Goal: Information Seeking & Learning: Learn about a topic

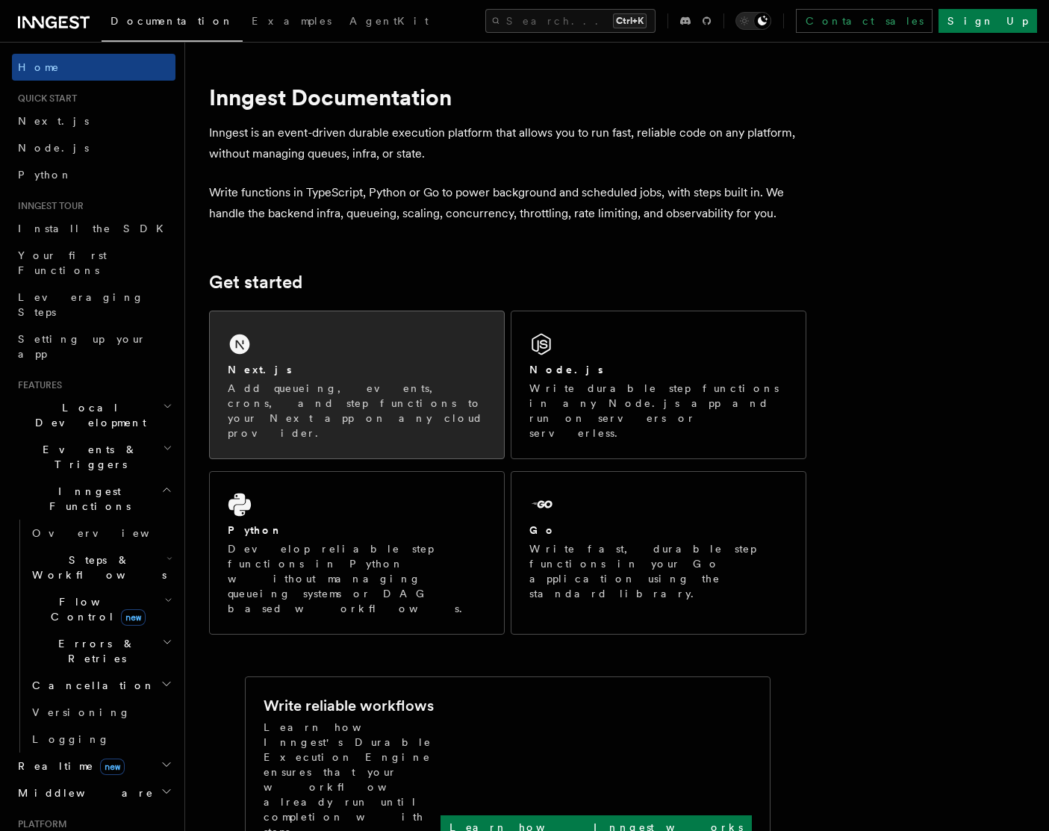
click at [435, 361] on div "Next.js Add queueing, events, crons, and step functions to your Next app on any…" at bounding box center [357, 384] width 294 height 147
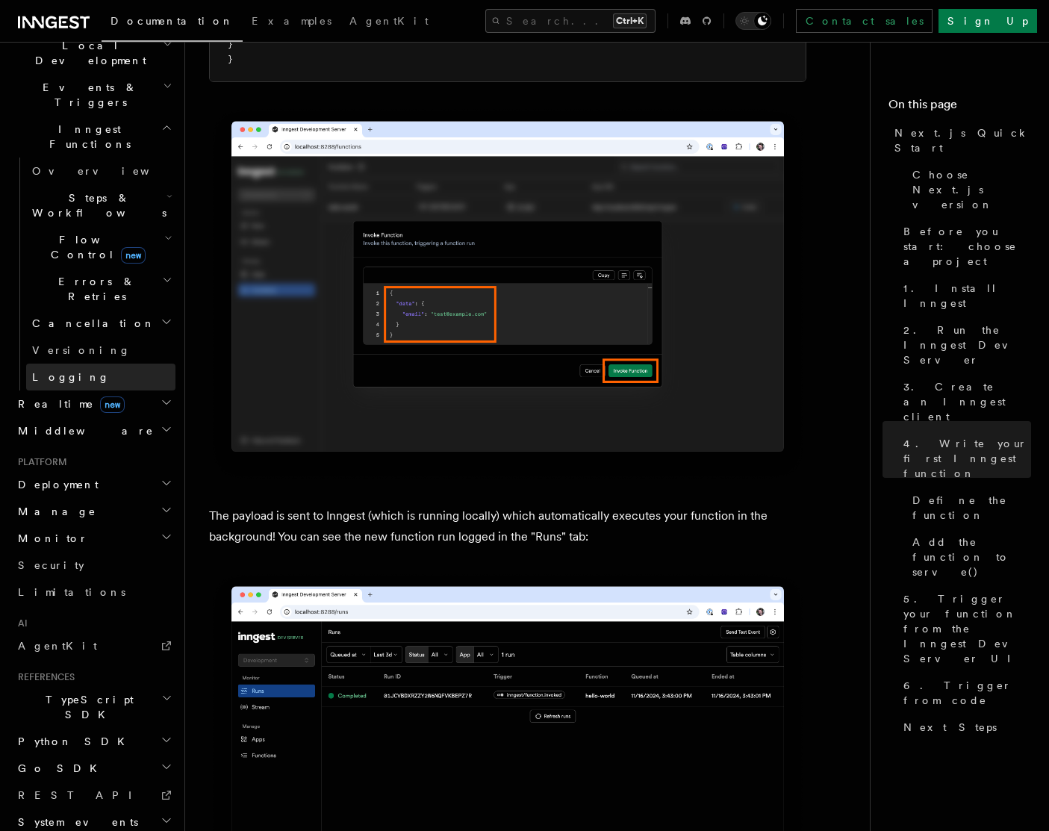
scroll to position [364, 0]
click at [733, 786] on img at bounding box center [507, 758] width 597 height 375
click at [62, 19] on icon at bounding box center [54, 22] width 72 height 18
click at [163, 24] on span "Documentation" at bounding box center [171, 21] width 123 height 12
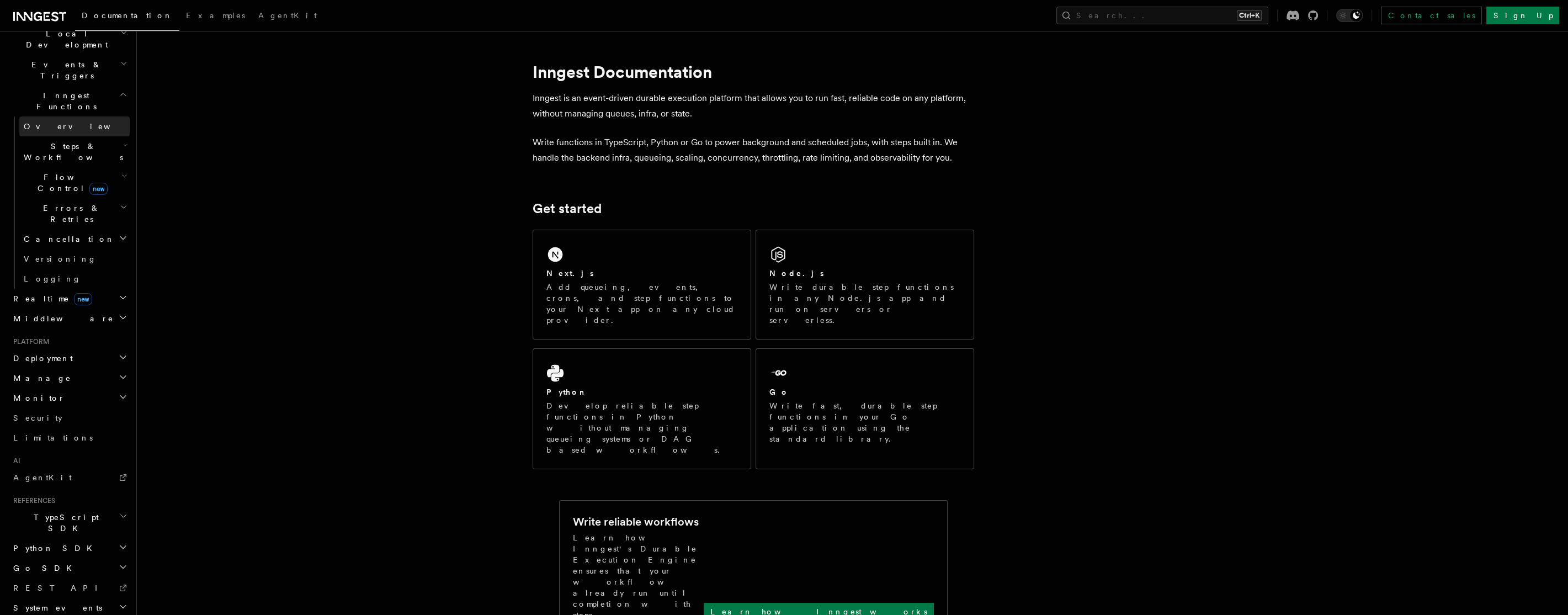
click at [58, 117] on link "Overview" at bounding box center [74, 126] width 110 height 20
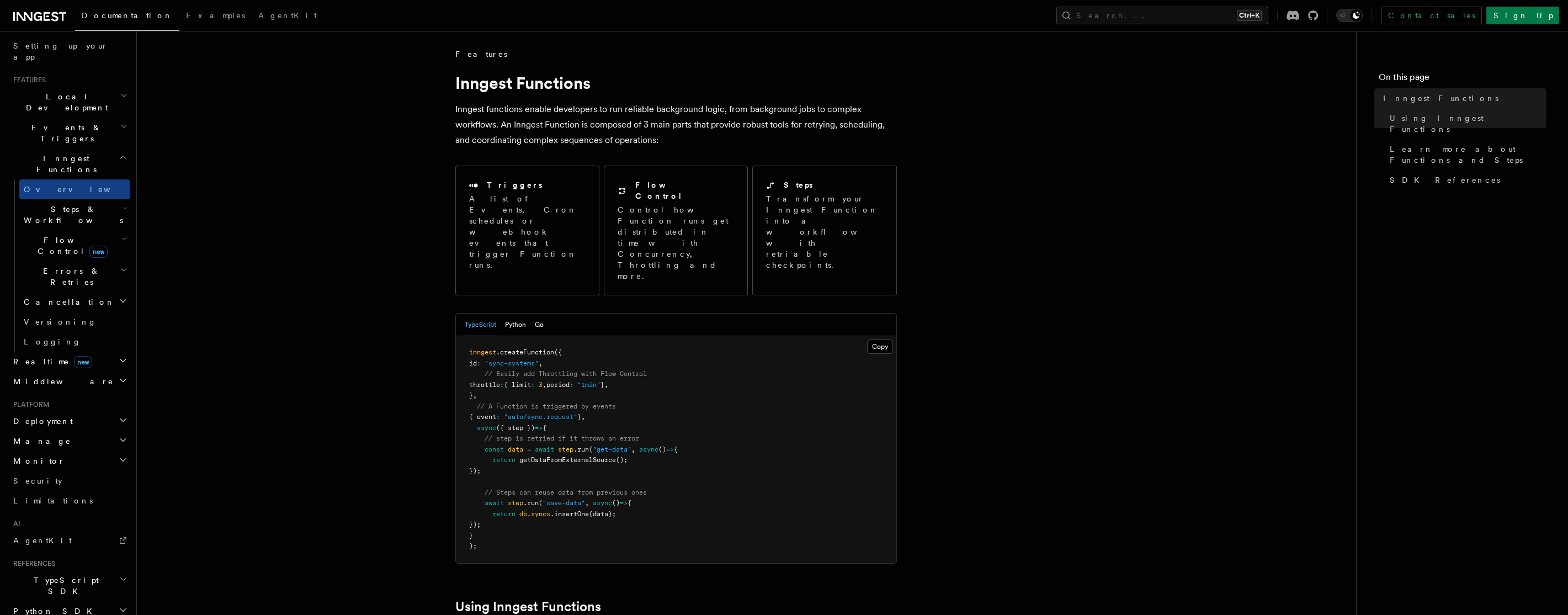
scroll to position [204, 0]
click at [520, 109] on p "Inngest functions enable developers to run reliable background logic, from back…" at bounding box center [676, 124] width 441 height 47
click at [55, 92] on span "Local Development" at bounding box center [64, 103] width 112 height 22
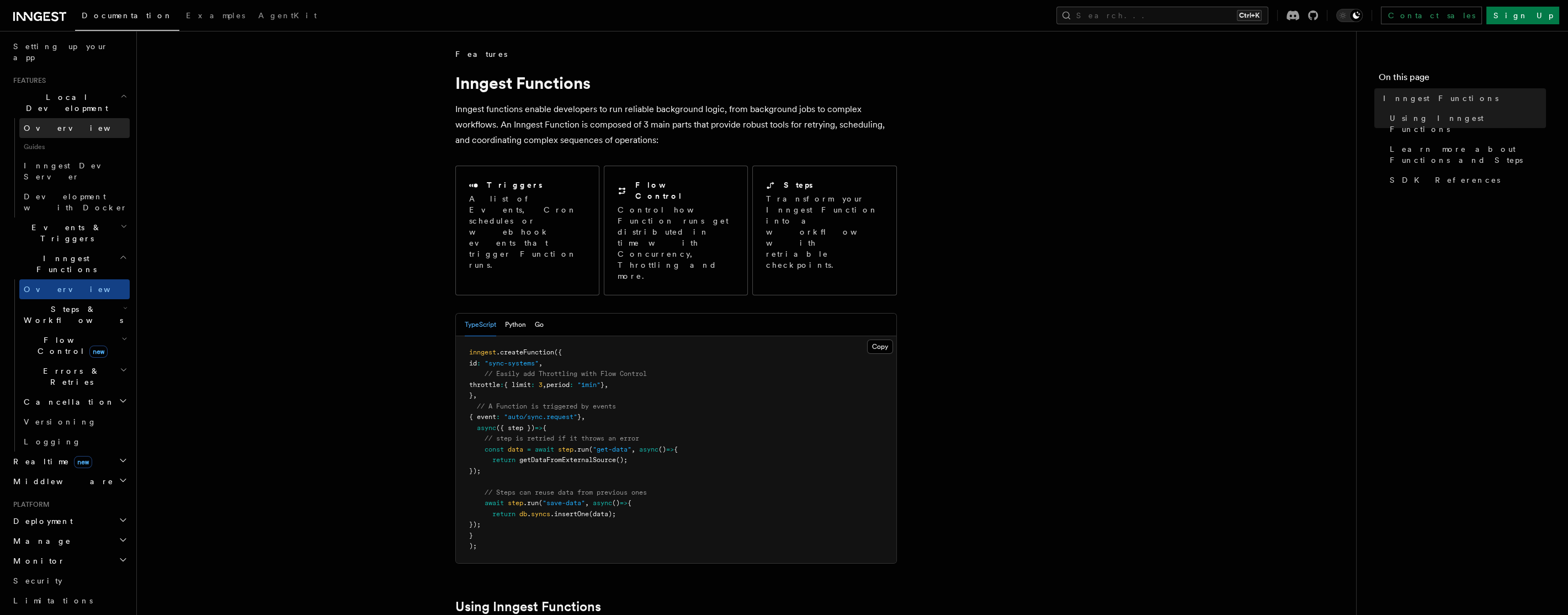
click at [64, 118] on link "Overview" at bounding box center [74, 128] width 110 height 20
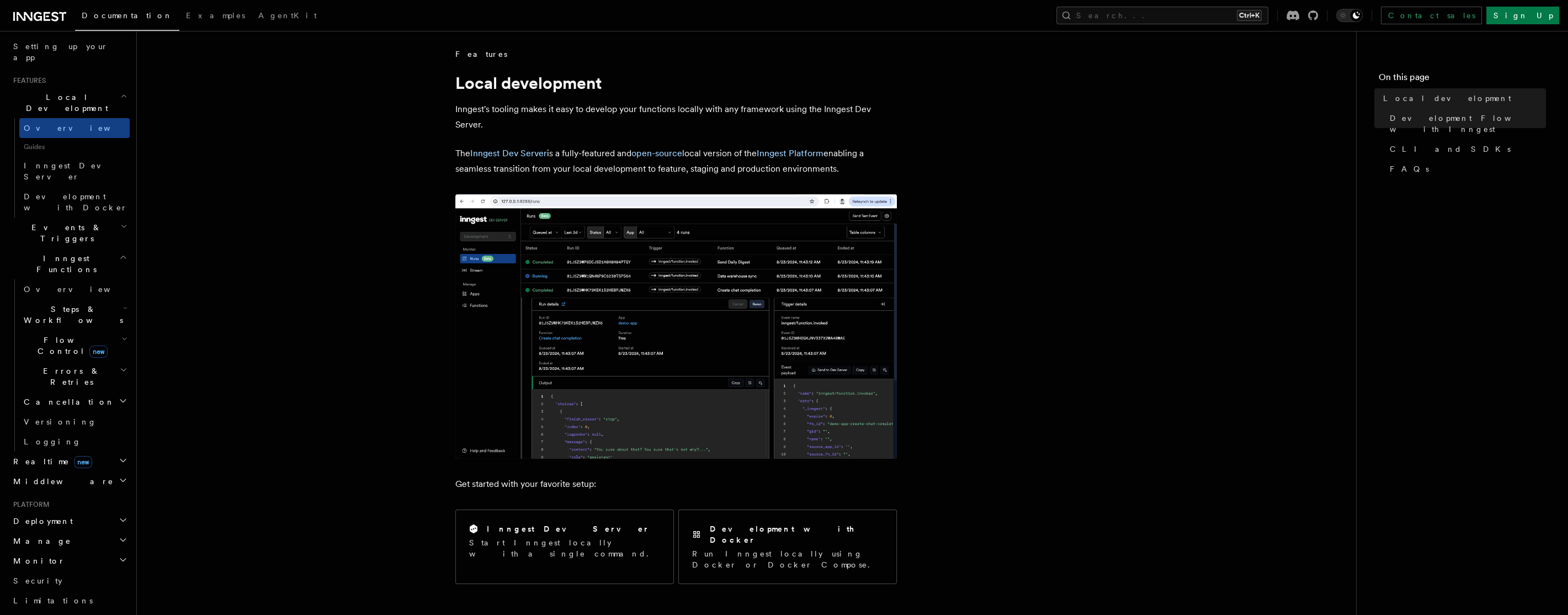
click at [605, 290] on img at bounding box center [676, 327] width 441 height 265
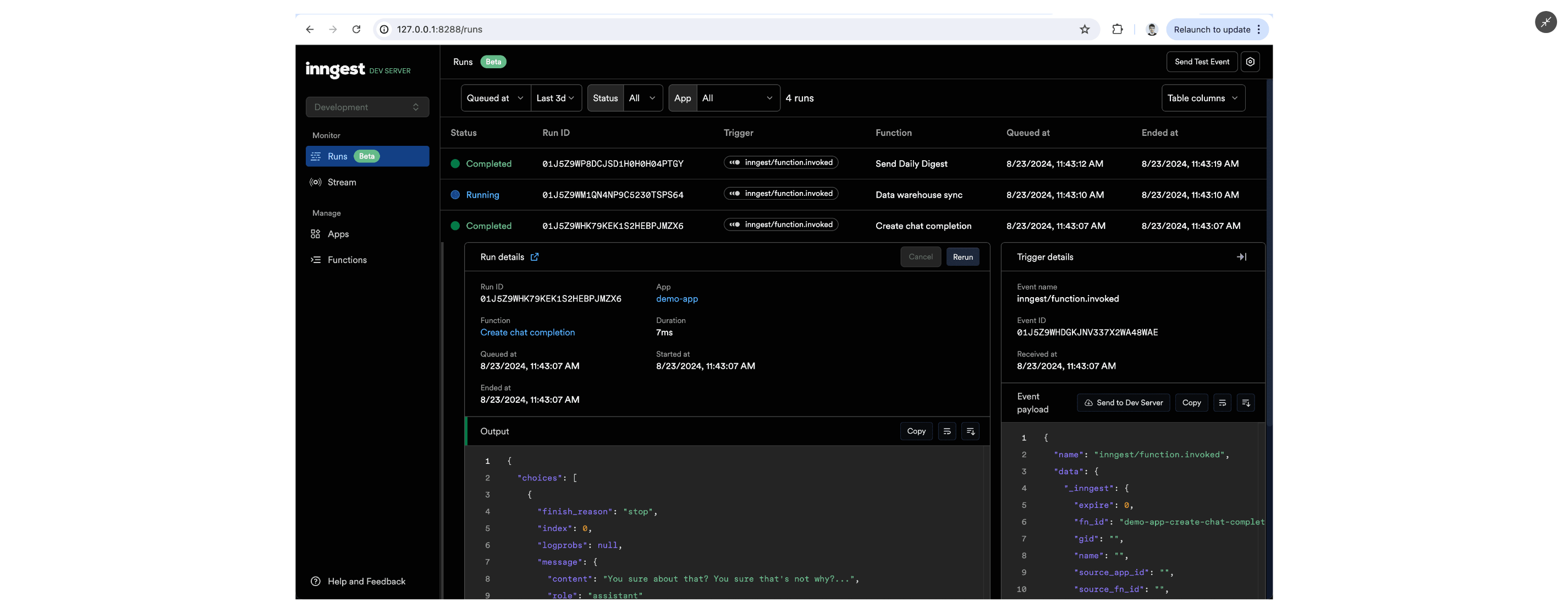
click at [582, 307] on img at bounding box center [784, 306] width 978 height 585
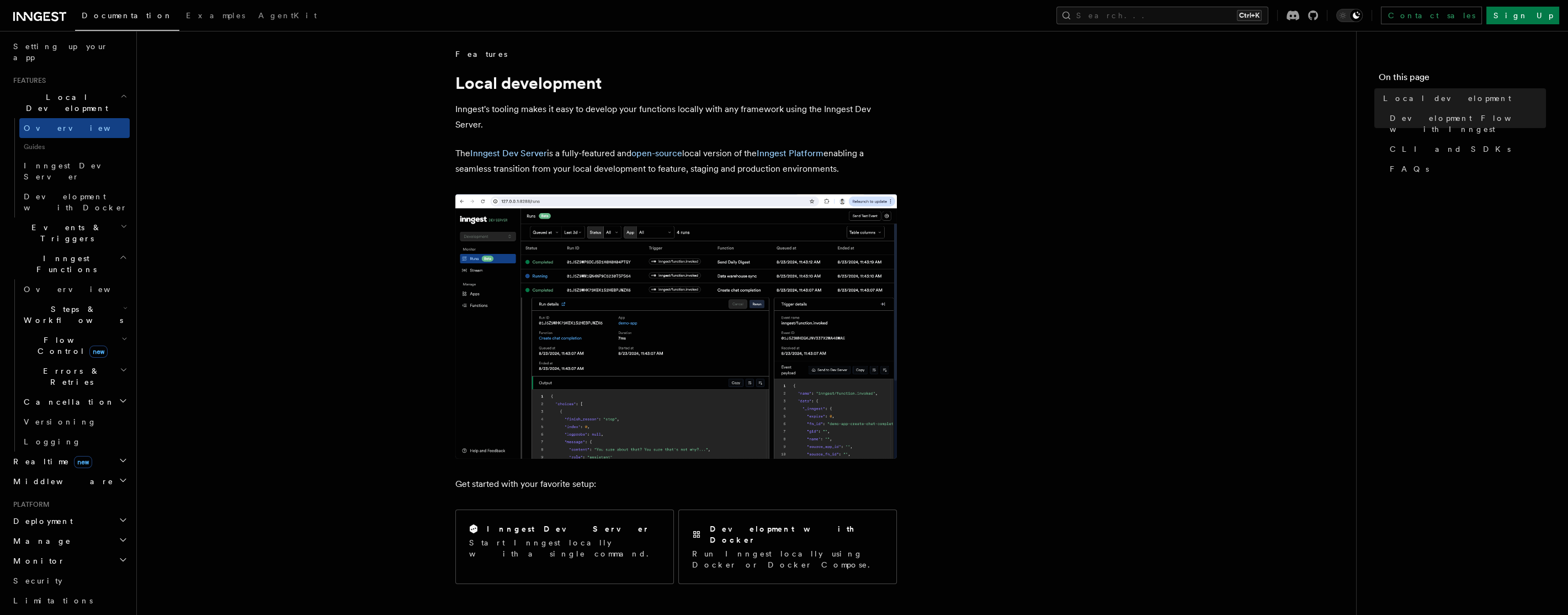
drag, startPoint x: 841, startPoint y: 169, endPoint x: 454, endPoint y: 104, distance: 392.4
click at [455, 87] on div at bounding box center [455, 87] width 0 height 0
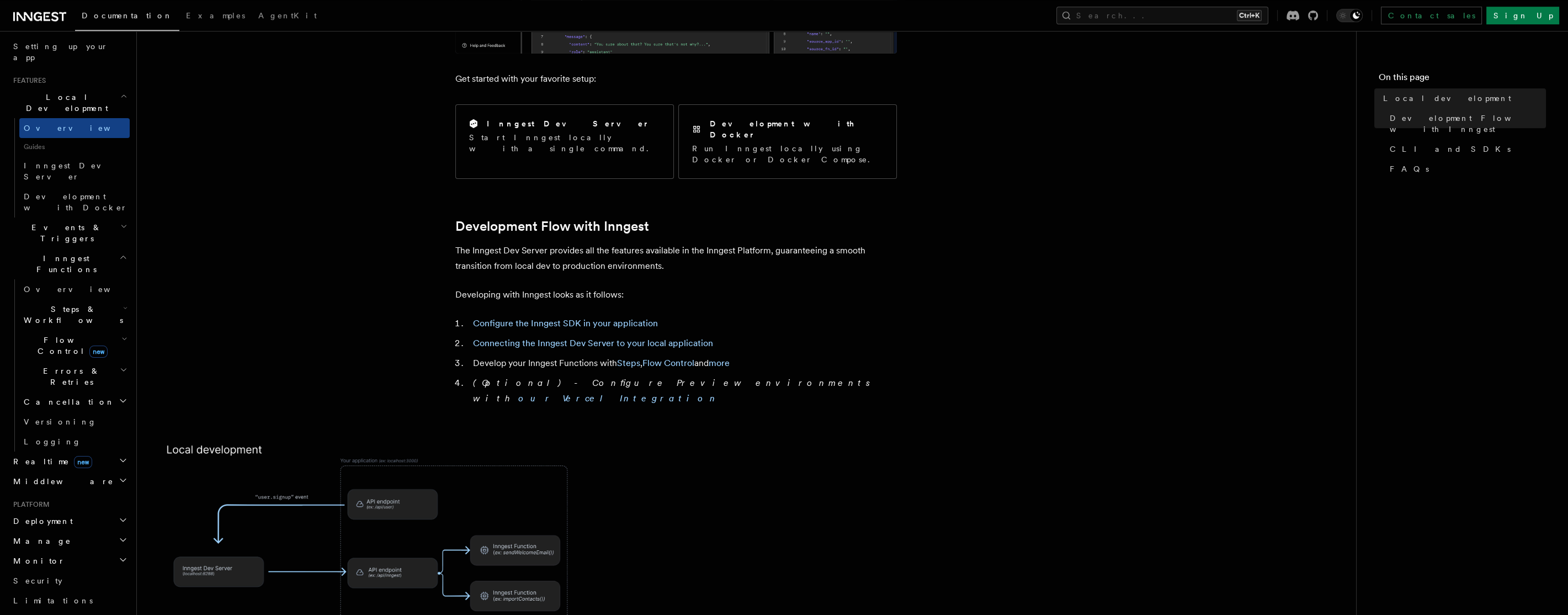
scroll to position [406, 0]
click at [44, 138] on span "Guides" at bounding box center [74, 147] width 110 height 18
click at [52, 161] on span "Inngest Dev Server" at bounding box center [71, 171] width 95 height 20
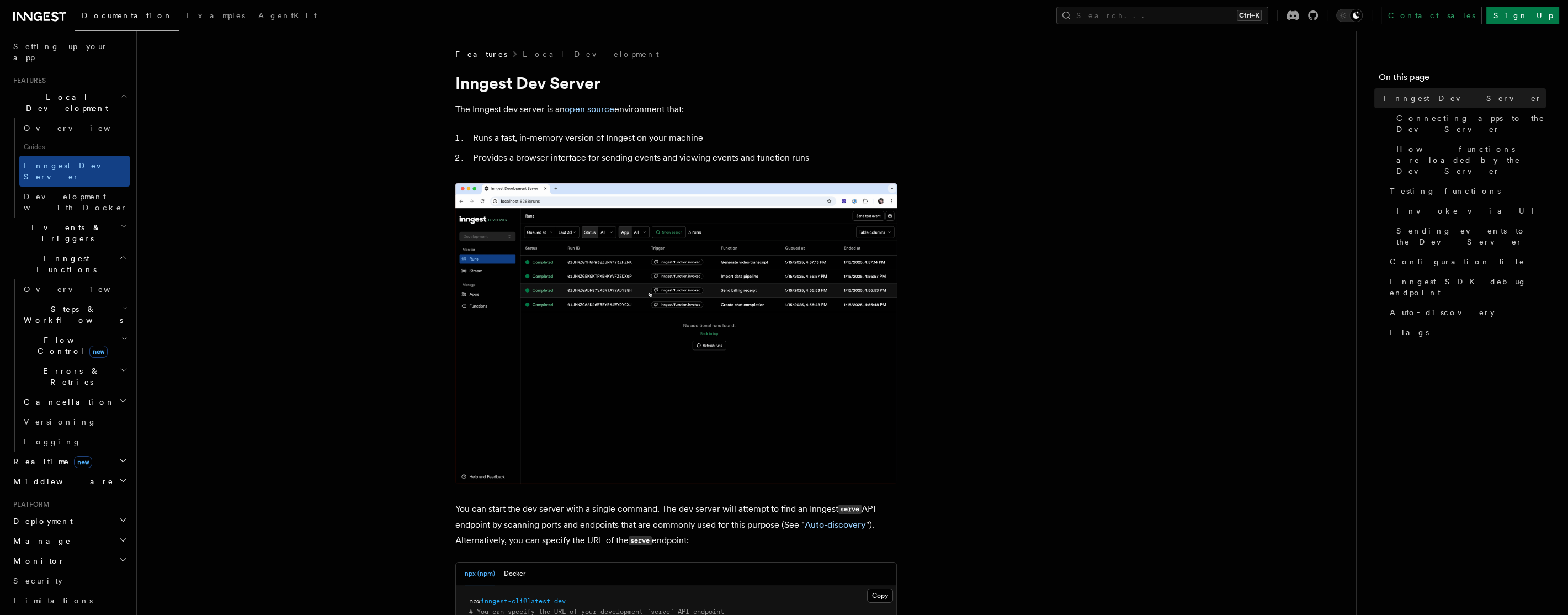
click at [604, 313] on img at bounding box center [676, 333] width 441 height 300
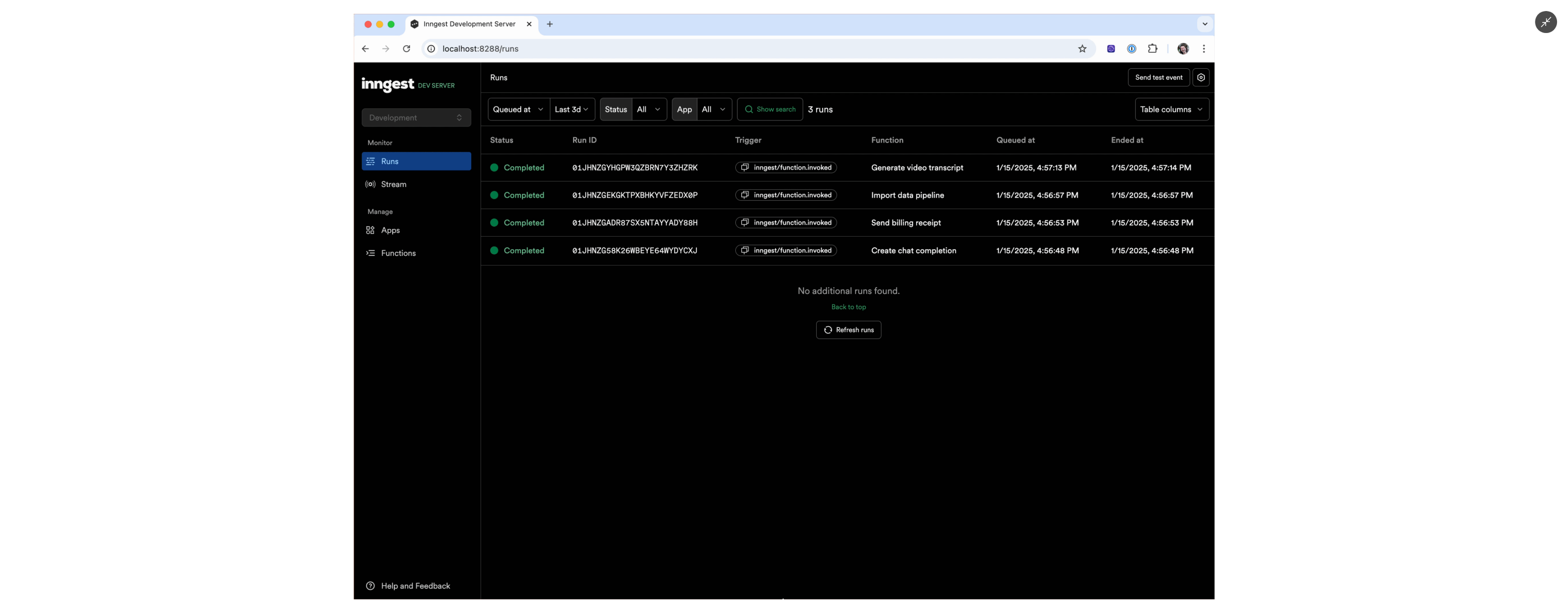
click at [240, 340] on div at bounding box center [784, 306] width 1568 height 613
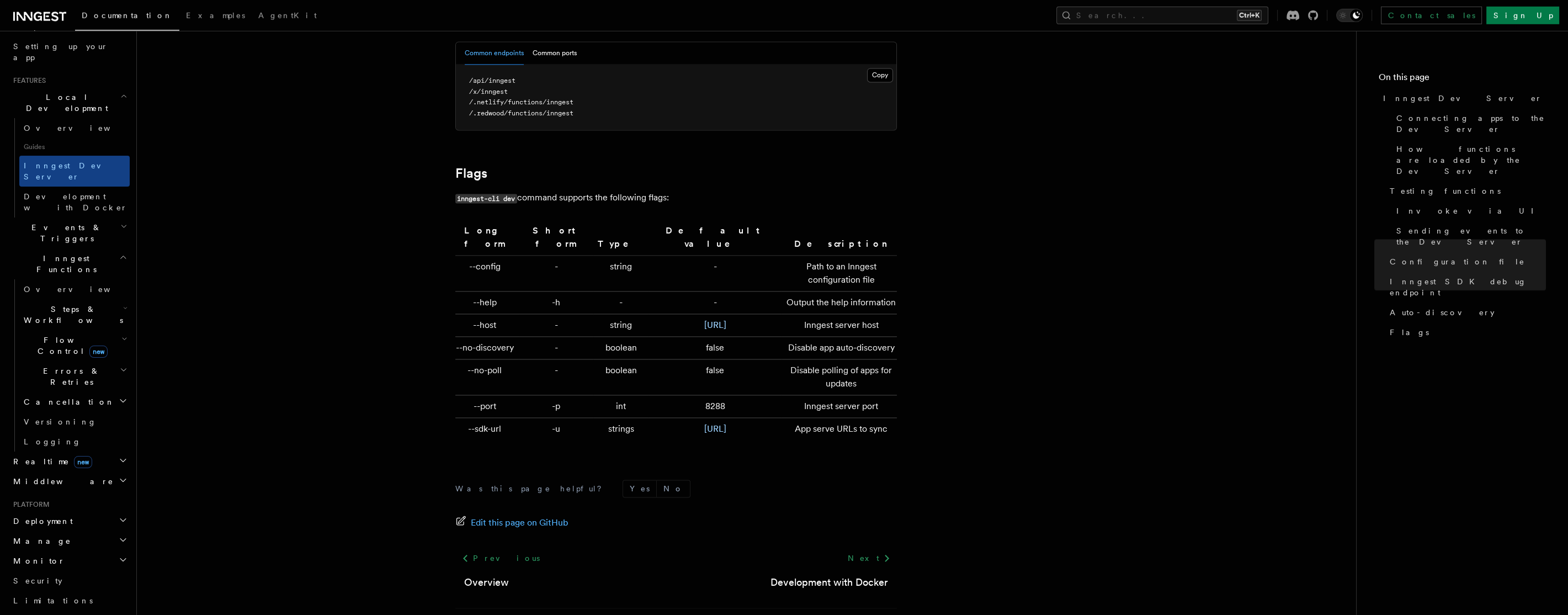
scroll to position [3534, 0]
click at [64, 192] on span "Development with Docker" at bounding box center [75, 202] width 103 height 20
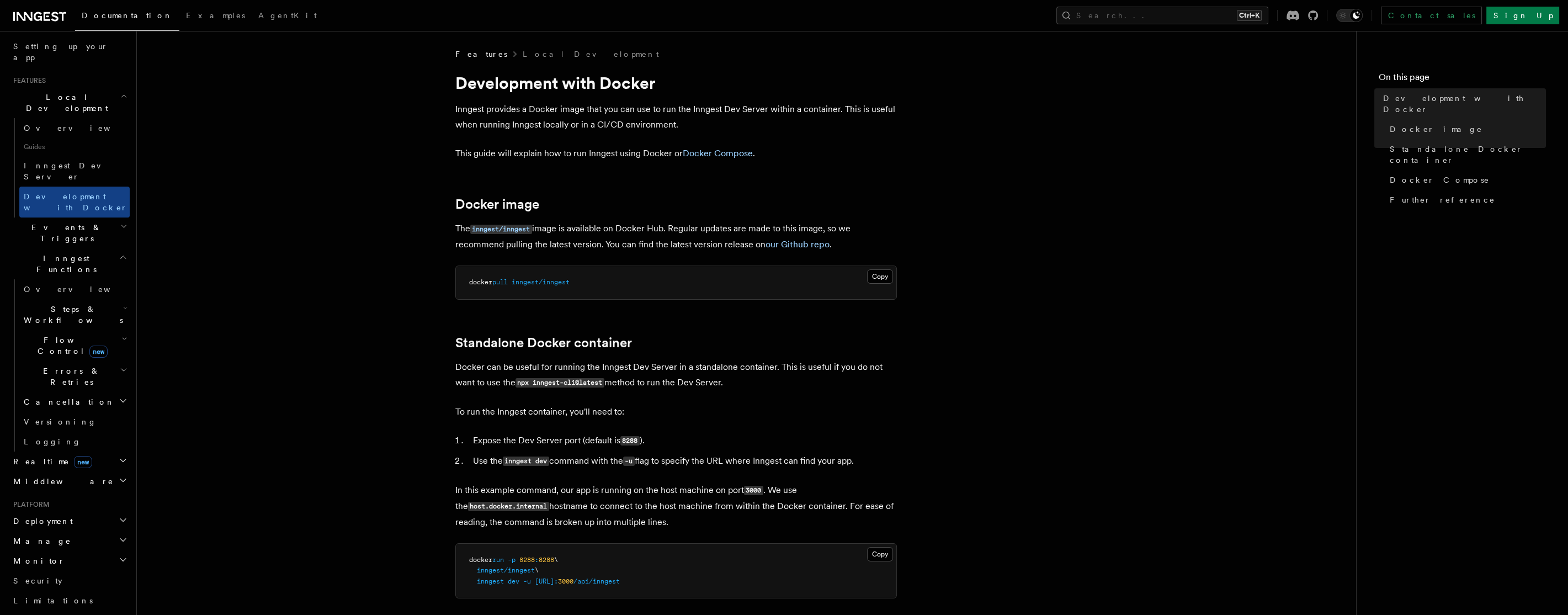
click at [64, 222] on span "Events & Triggers" at bounding box center [64, 233] width 112 height 22
click at [64, 248] on link "Overview" at bounding box center [74, 258] width 110 height 20
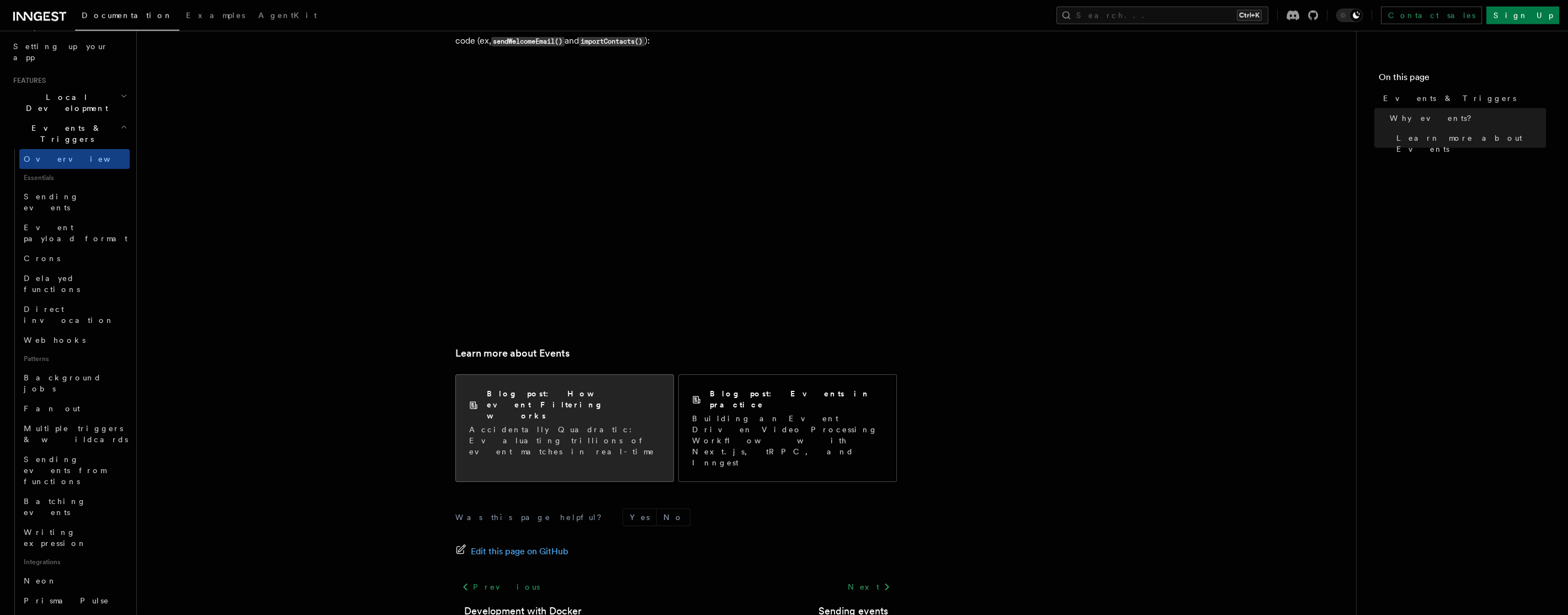
scroll to position [585, 0]
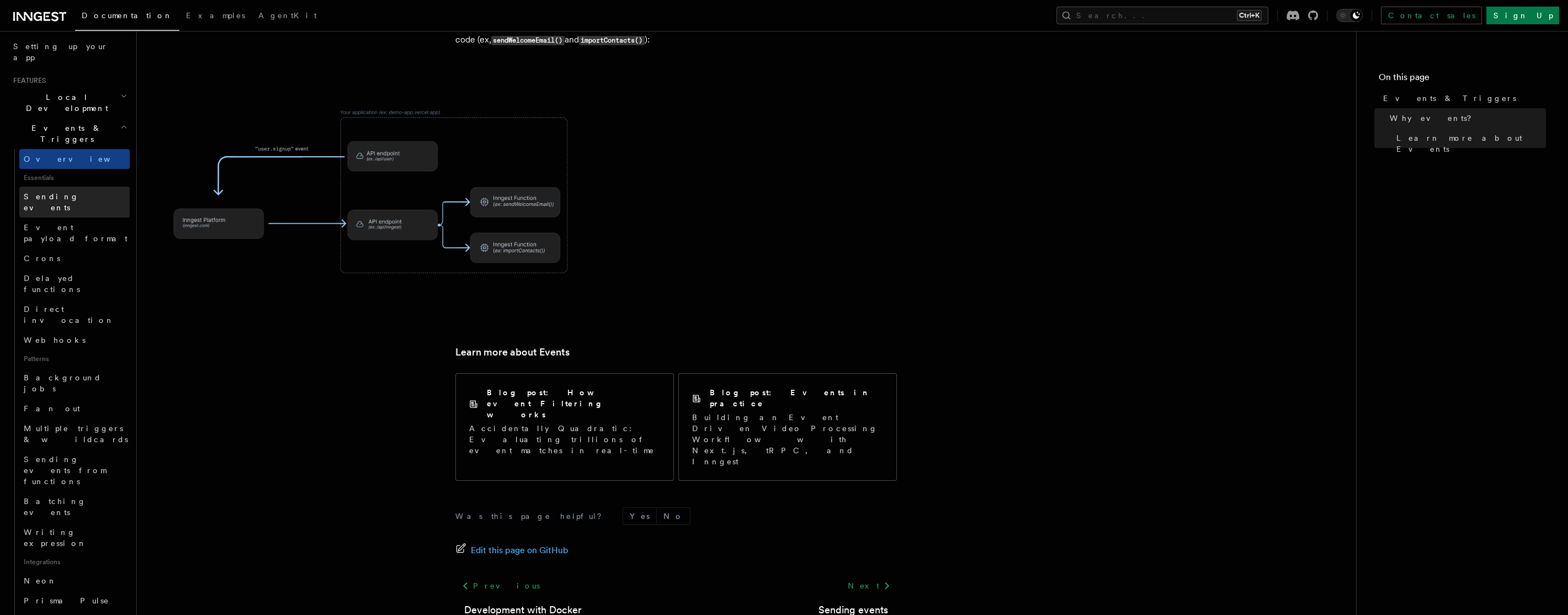
click at [71, 192] on span "Sending events" at bounding box center [51, 202] width 55 height 20
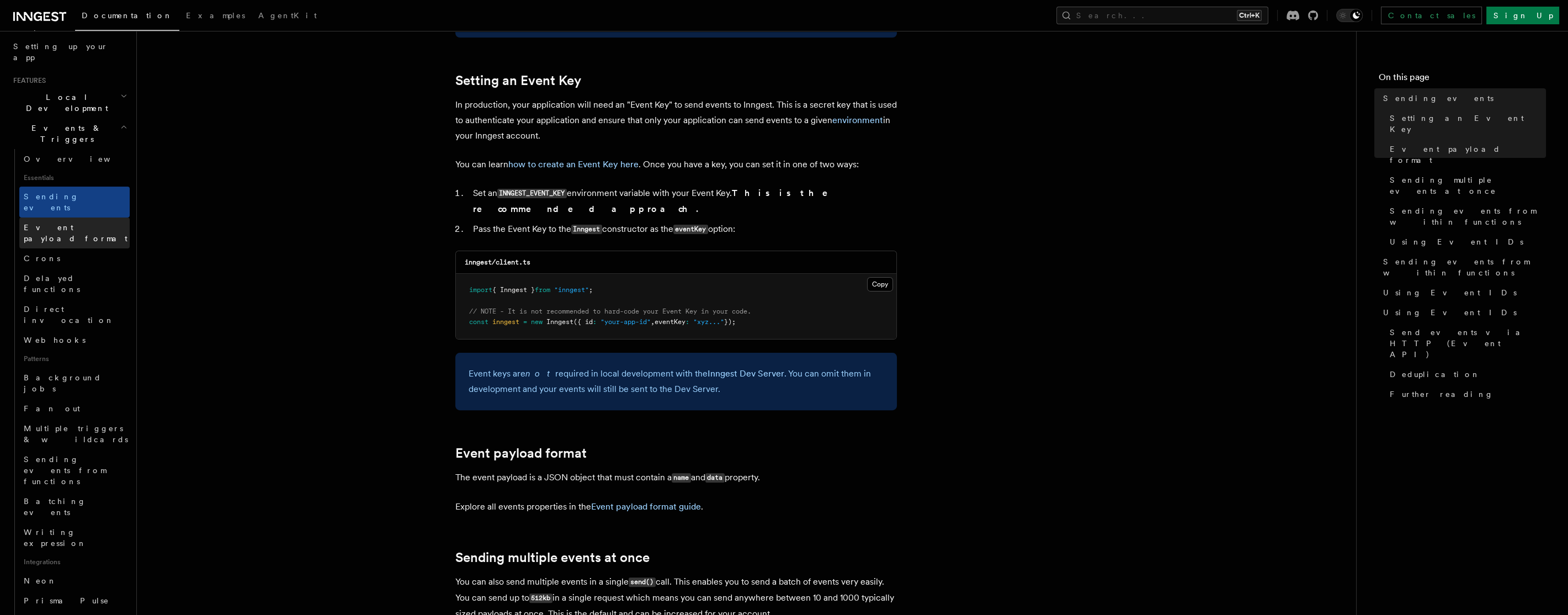
scroll to position [811, 0]
click at [51, 217] on link "Event payload format" at bounding box center [74, 233] width 110 height 31
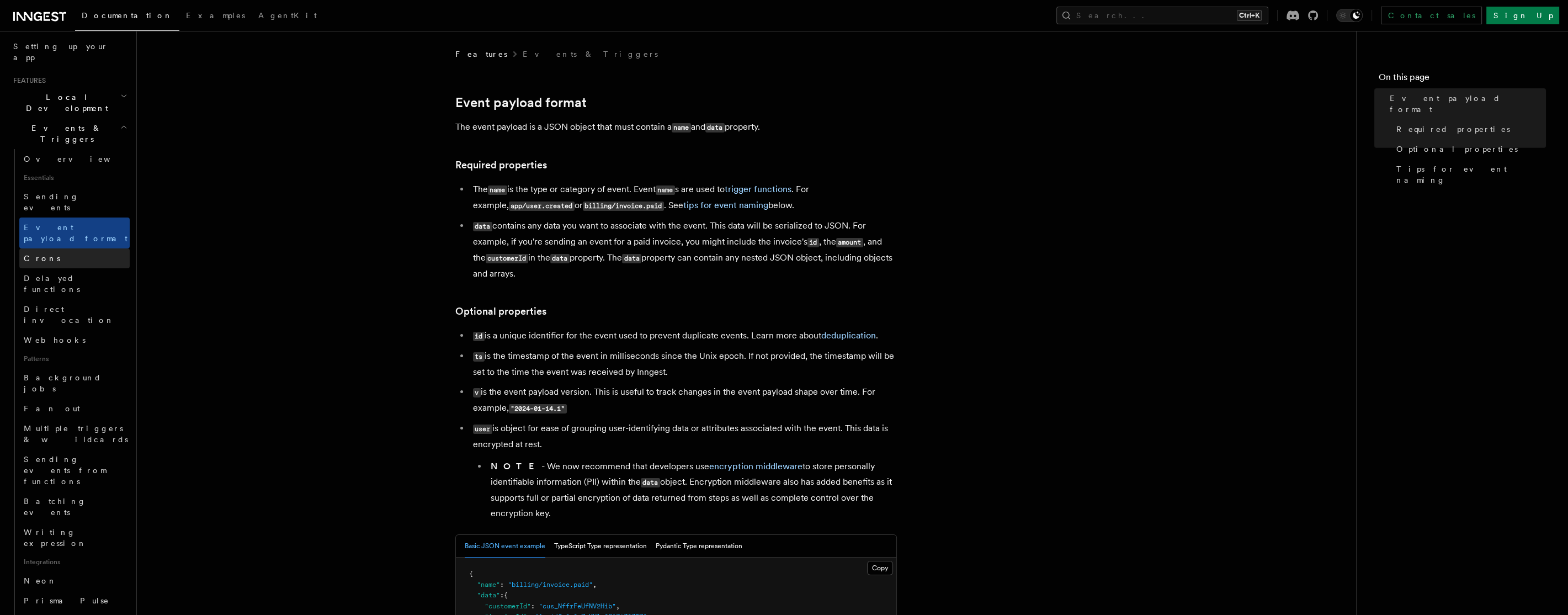
click at [41, 248] on link "Crons" at bounding box center [74, 258] width 110 height 20
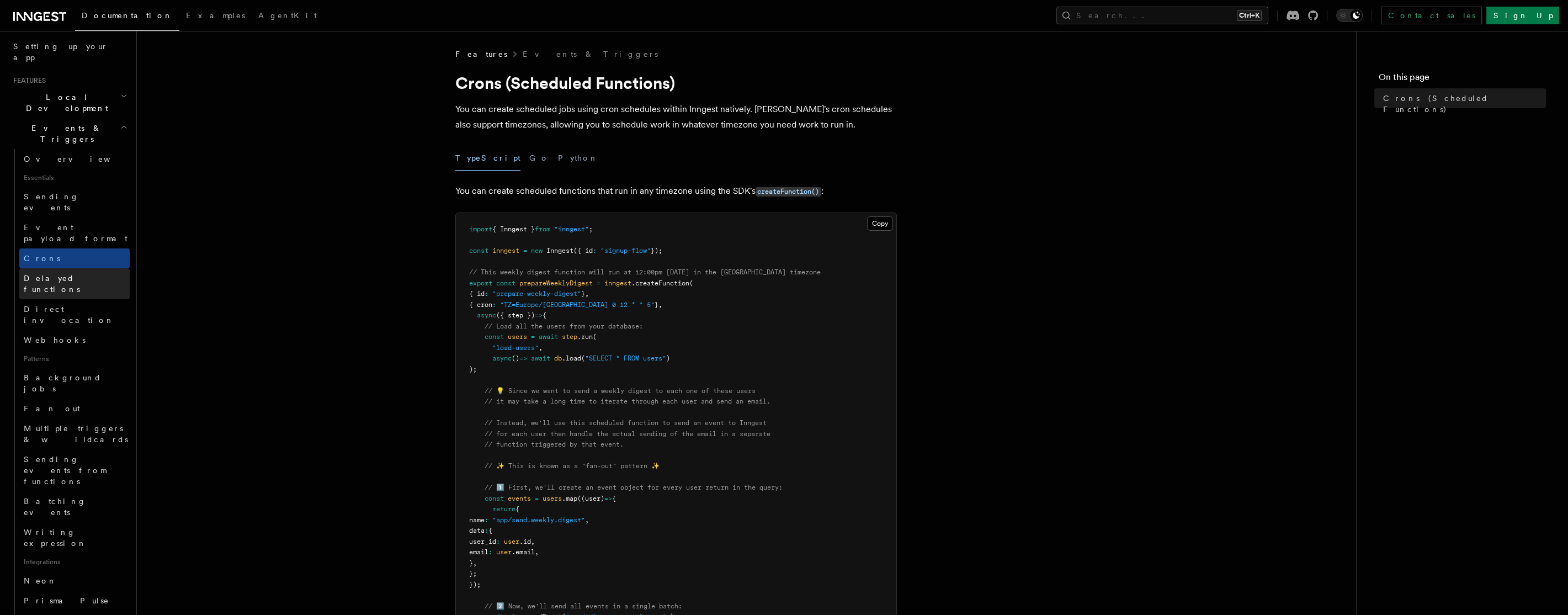
click at [55, 268] on link "Delayed functions" at bounding box center [74, 284] width 110 height 31
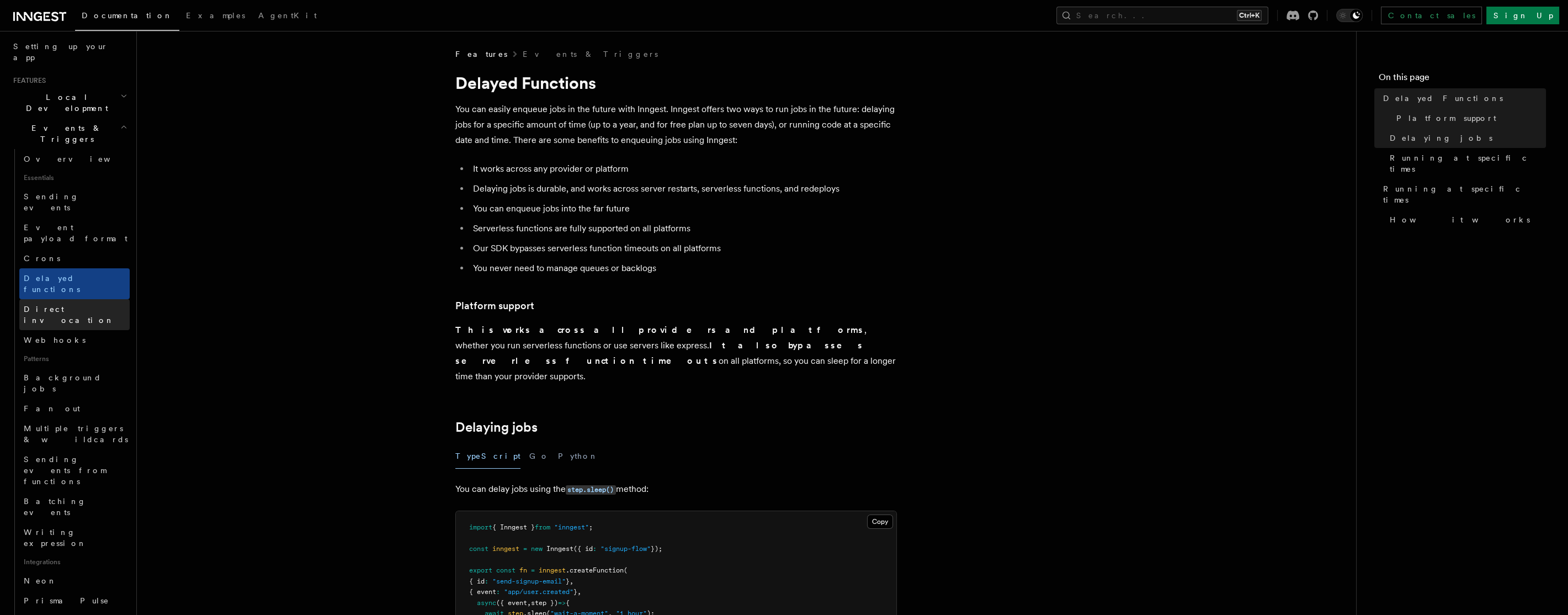
click at [59, 299] on link "Direct invocation" at bounding box center [74, 315] width 110 height 31
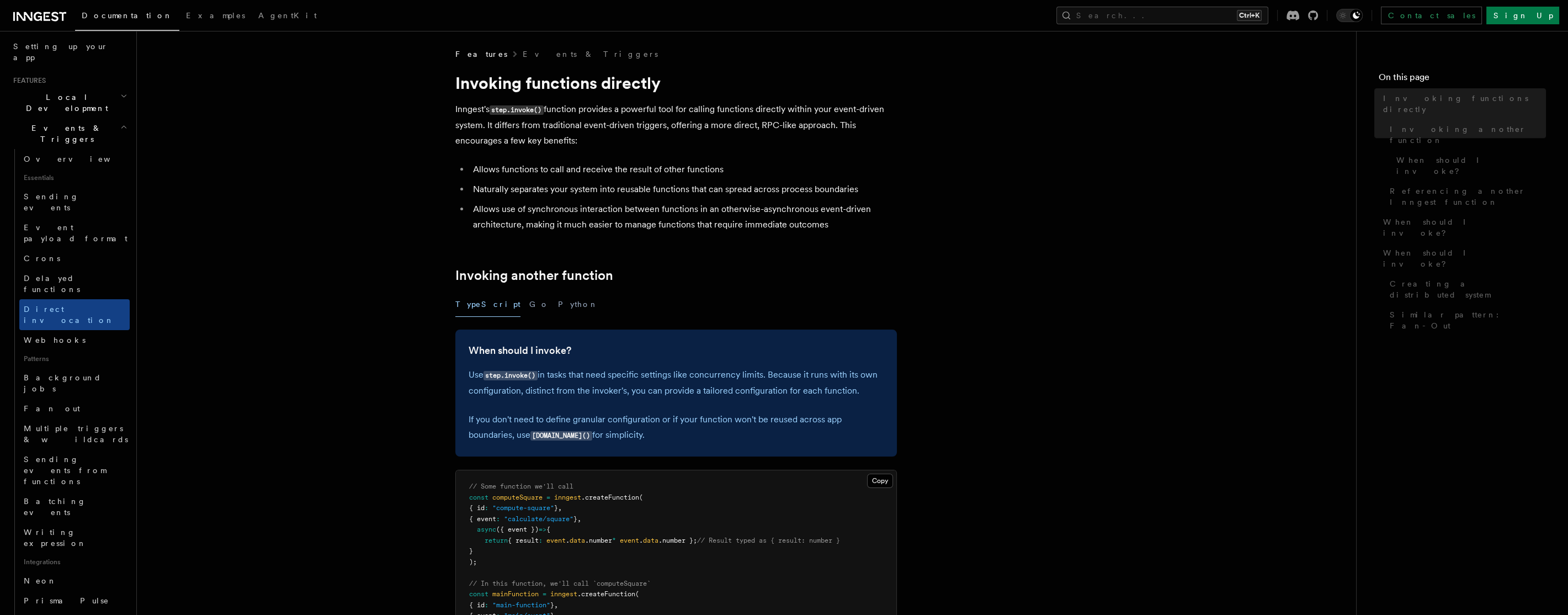
click at [54, 336] on span "Webhooks" at bounding box center [55, 340] width 62 height 9
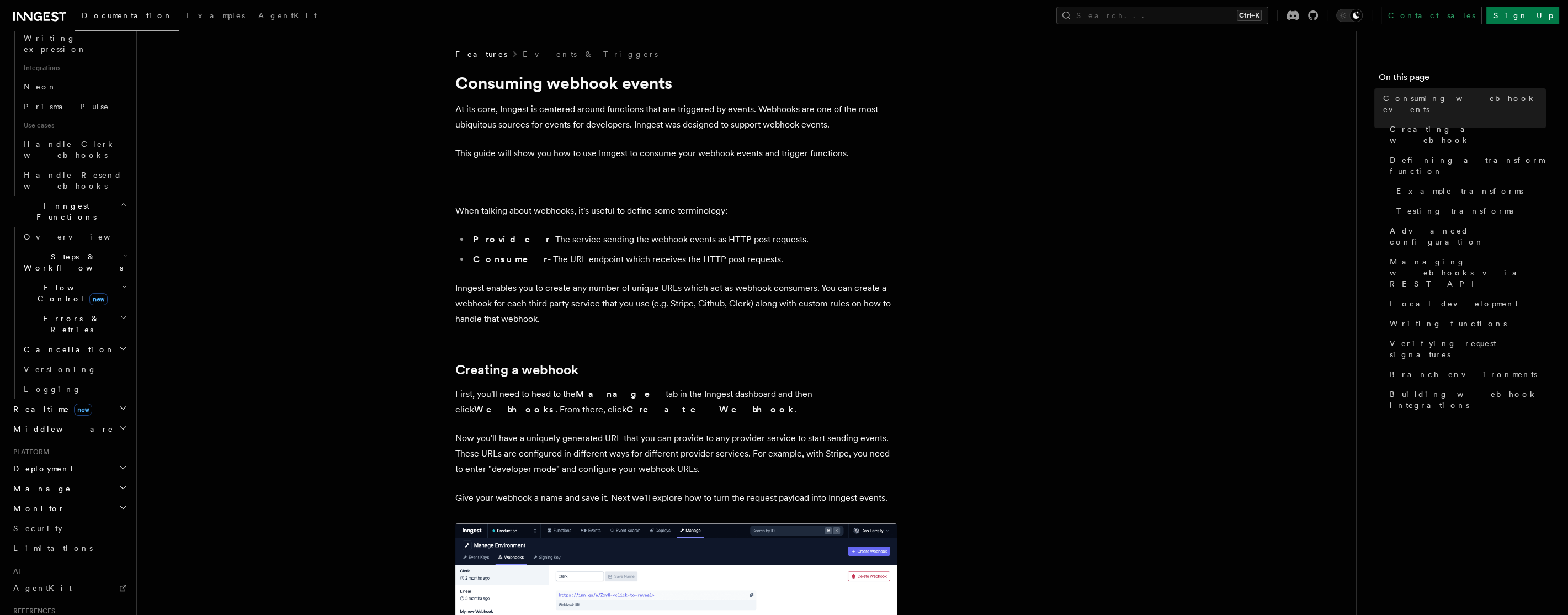
scroll to position [698, 0]
click at [76, 399] on h2 "Realtime new" at bounding box center [69, 409] width 121 height 20
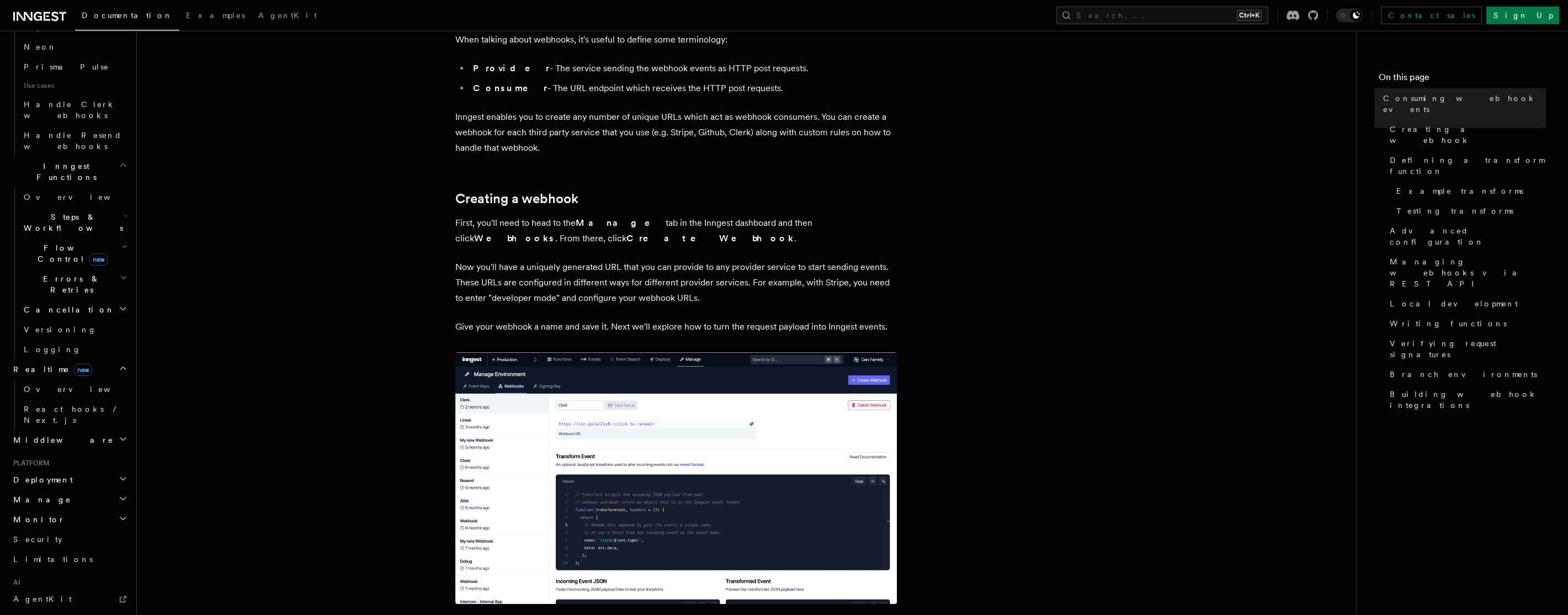
scroll to position [174, 0]
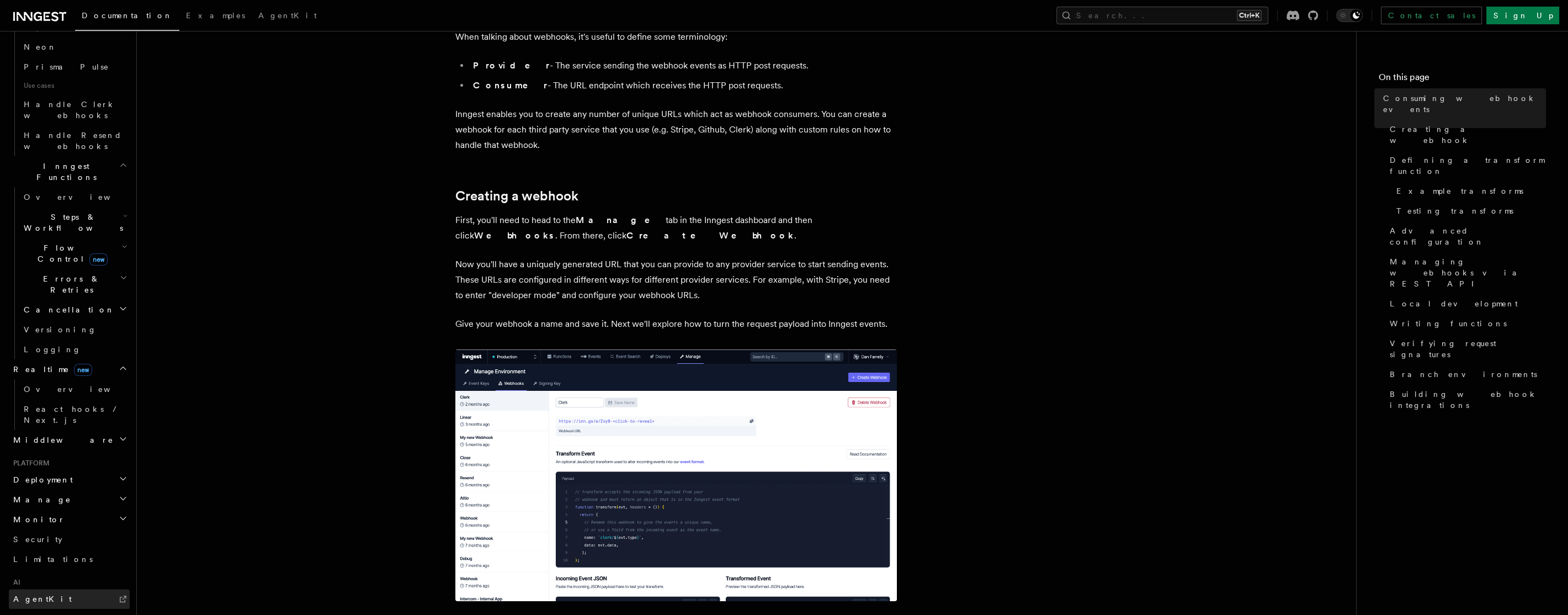
click at [65, 589] on link "AgentKit" at bounding box center [69, 599] width 121 height 20
